Goal: Find contact information: Find contact information

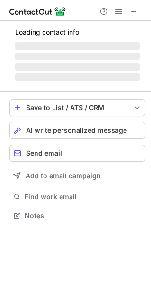
scroll to position [230, 151]
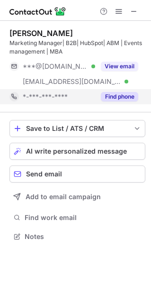
click at [131, 96] on button "Find phone" at bounding box center [120, 96] width 38 height 9
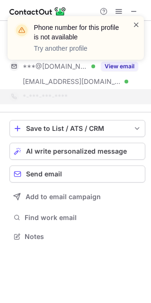
click at [137, 23] on span at bounding box center [137, 24] width 8 height 9
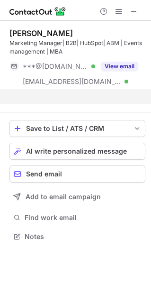
scroll to position [215, 151]
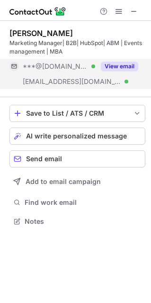
click at [118, 70] on button "View email" at bounding box center [120, 66] width 38 height 9
